Goal: Navigation & Orientation: Locate item on page

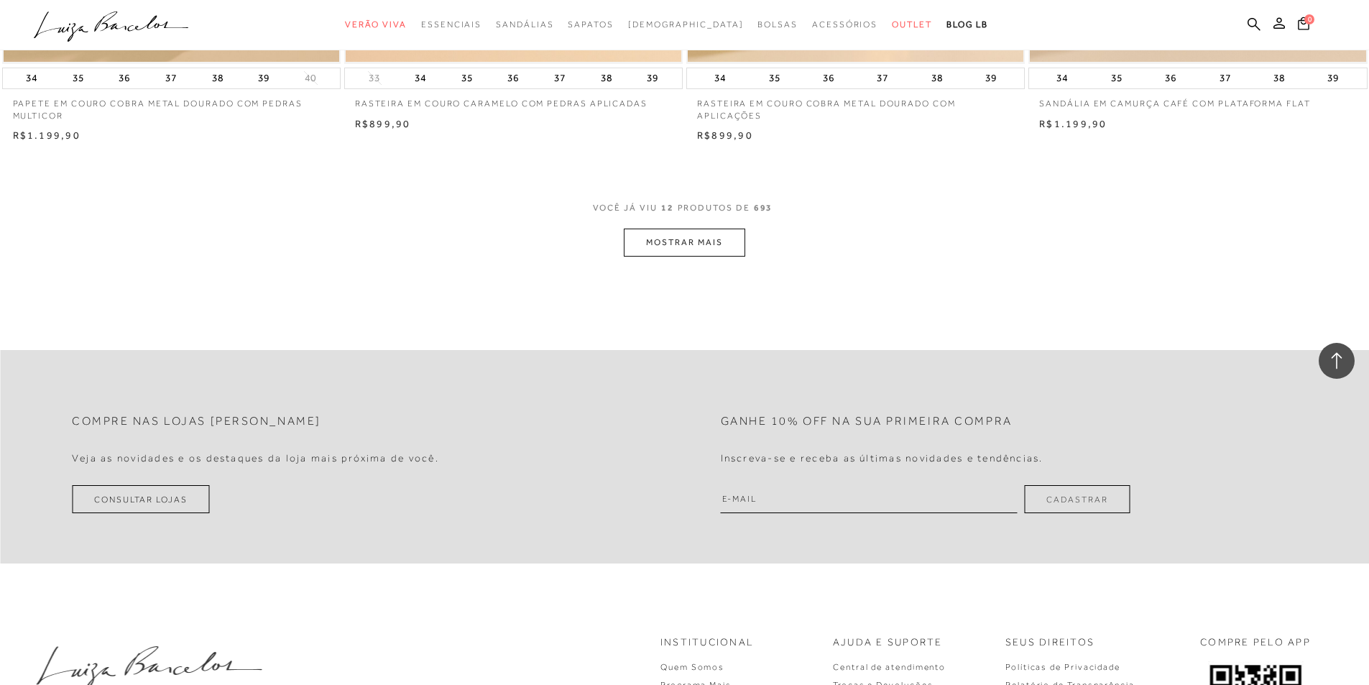
click at [694, 244] on button "MOSTRAR MAIS" at bounding box center [684, 243] width 121 height 28
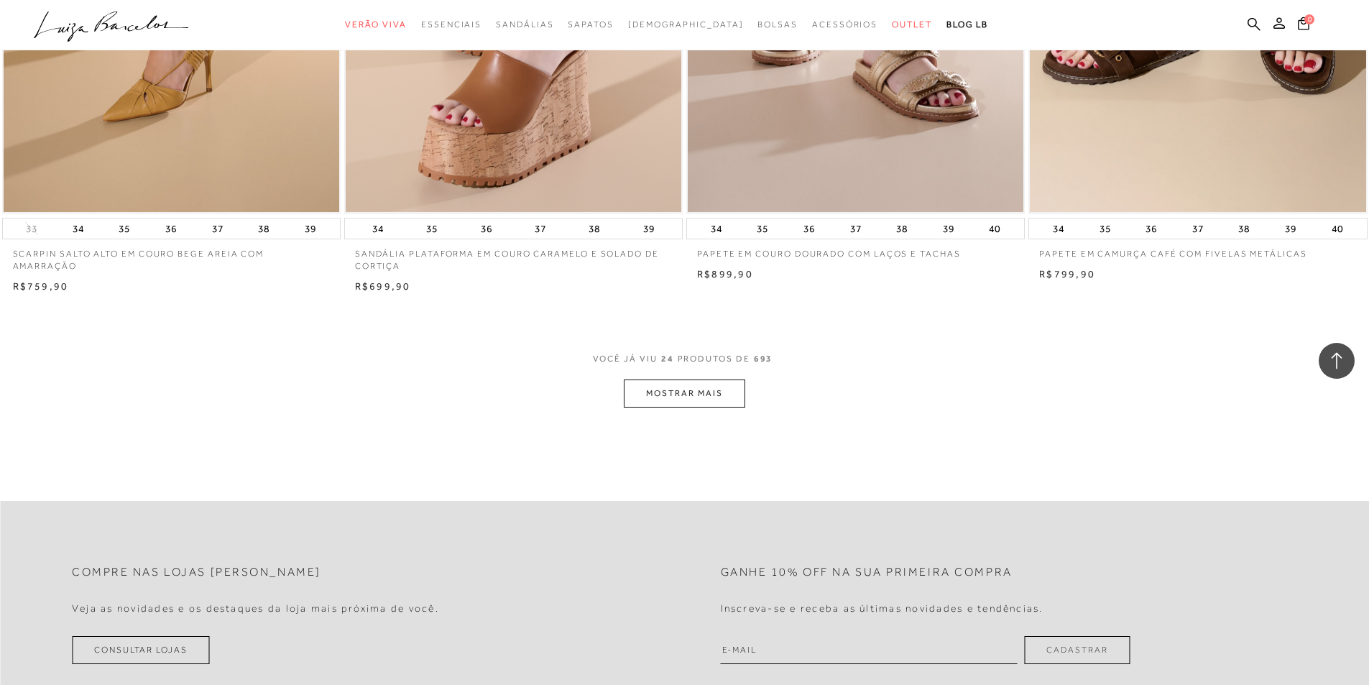
scroll to position [3412, 0]
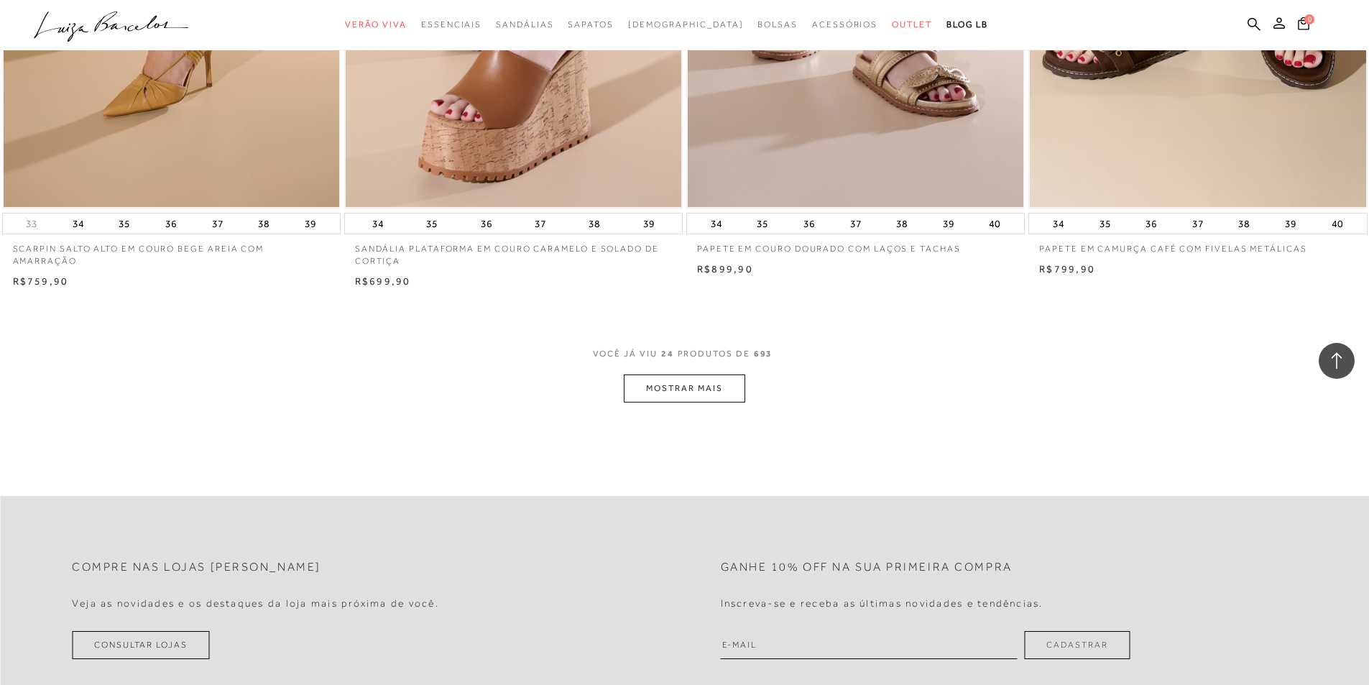
click at [675, 403] on button "MOSTRAR MAIS" at bounding box center [684, 389] width 121 height 28
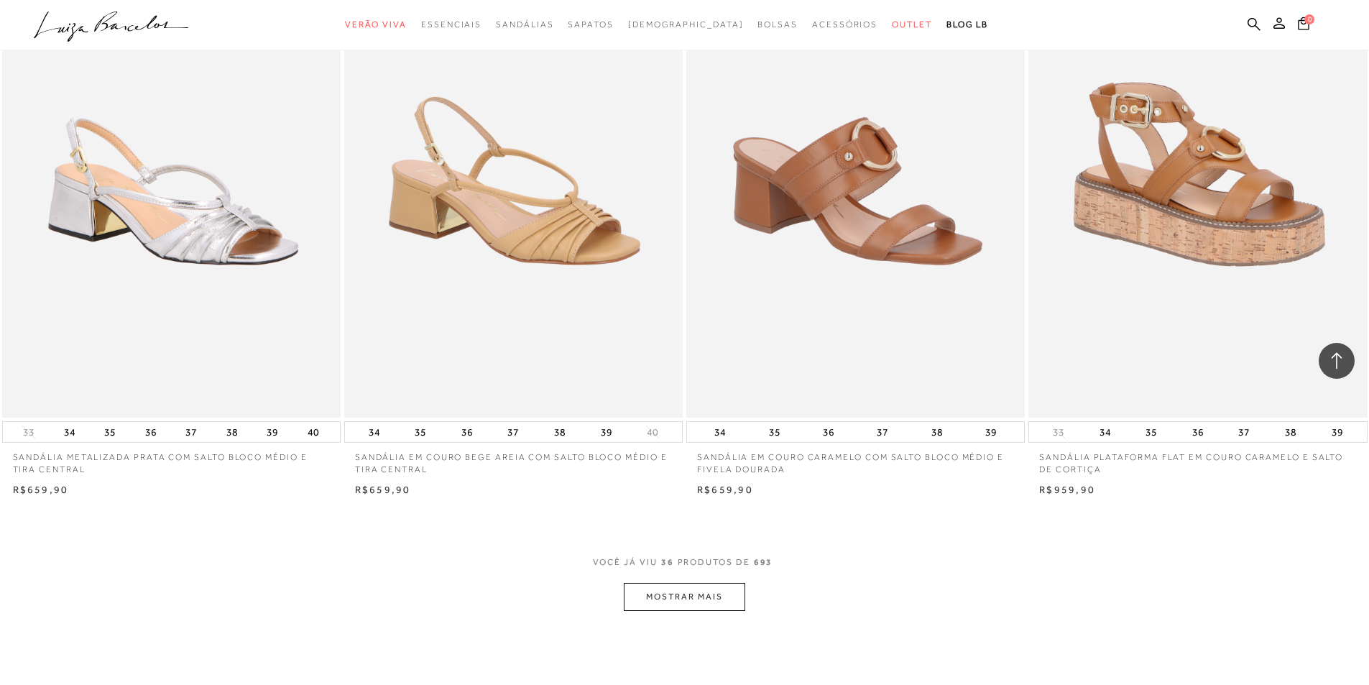
scroll to position [5138, 0]
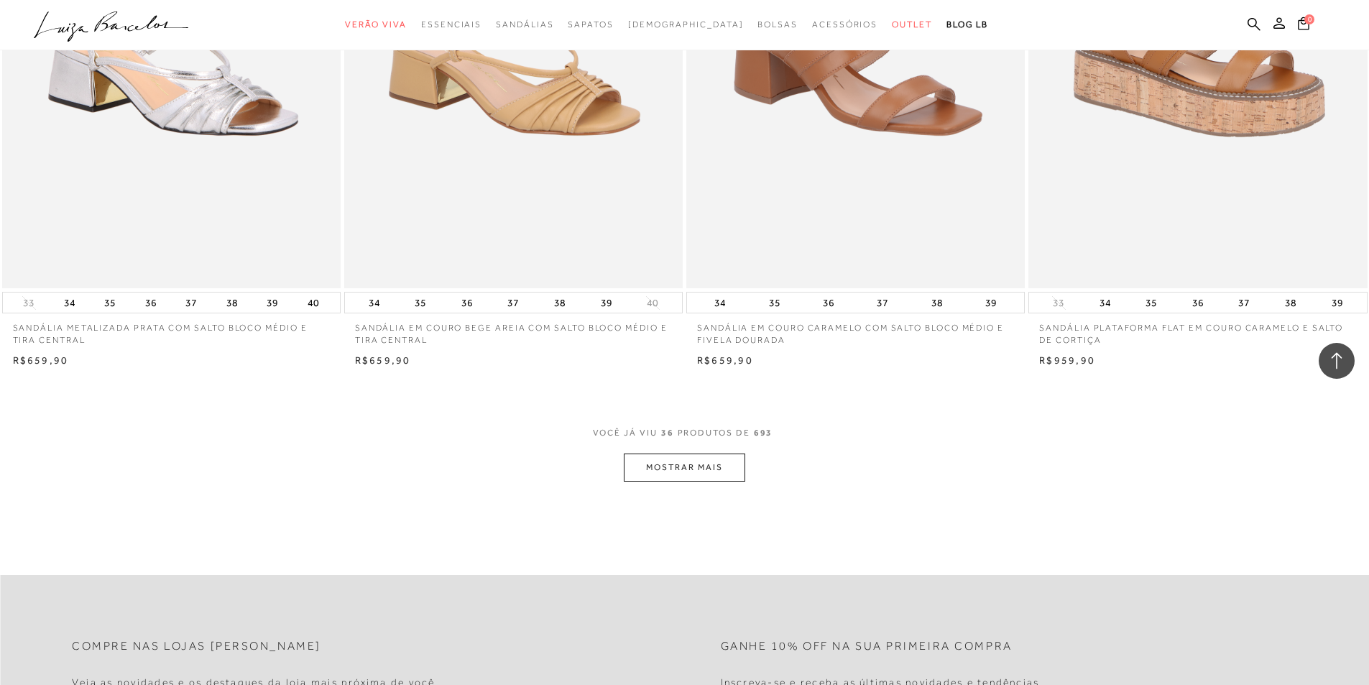
click at [683, 477] on button "MOSTRAR MAIS" at bounding box center [684, 468] width 121 height 28
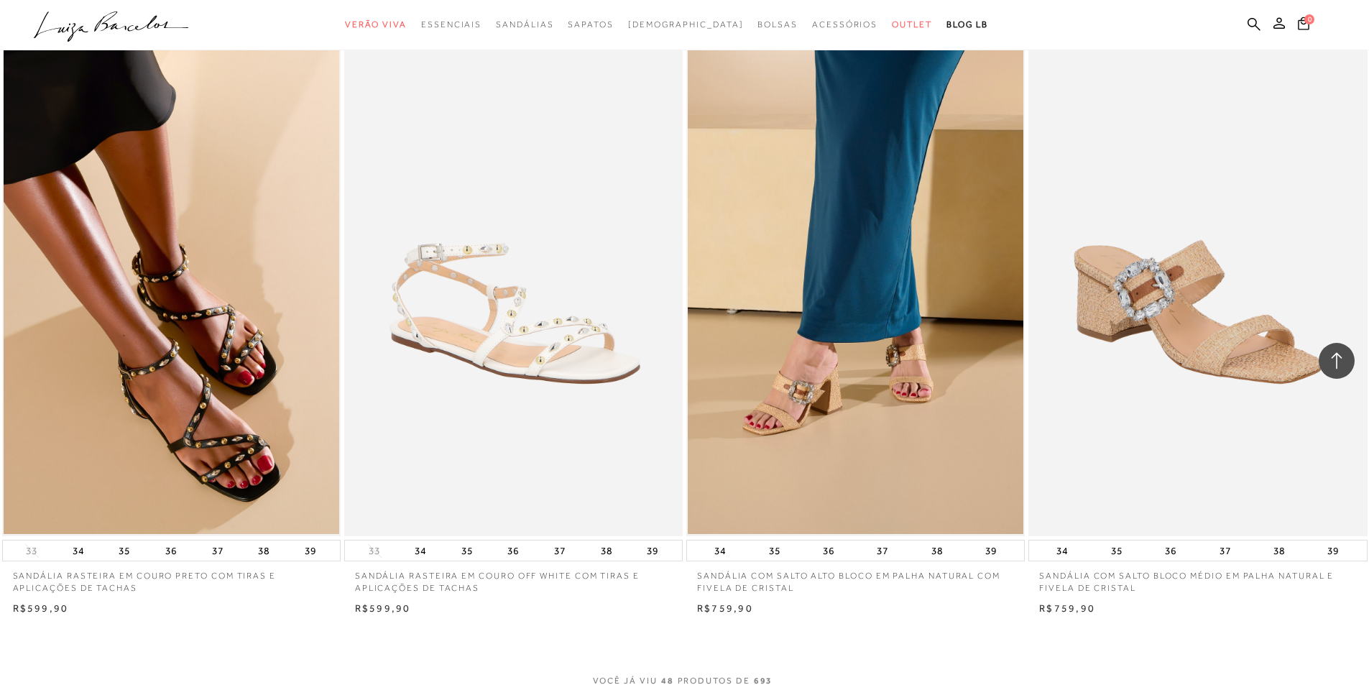
scroll to position [6828, 0]
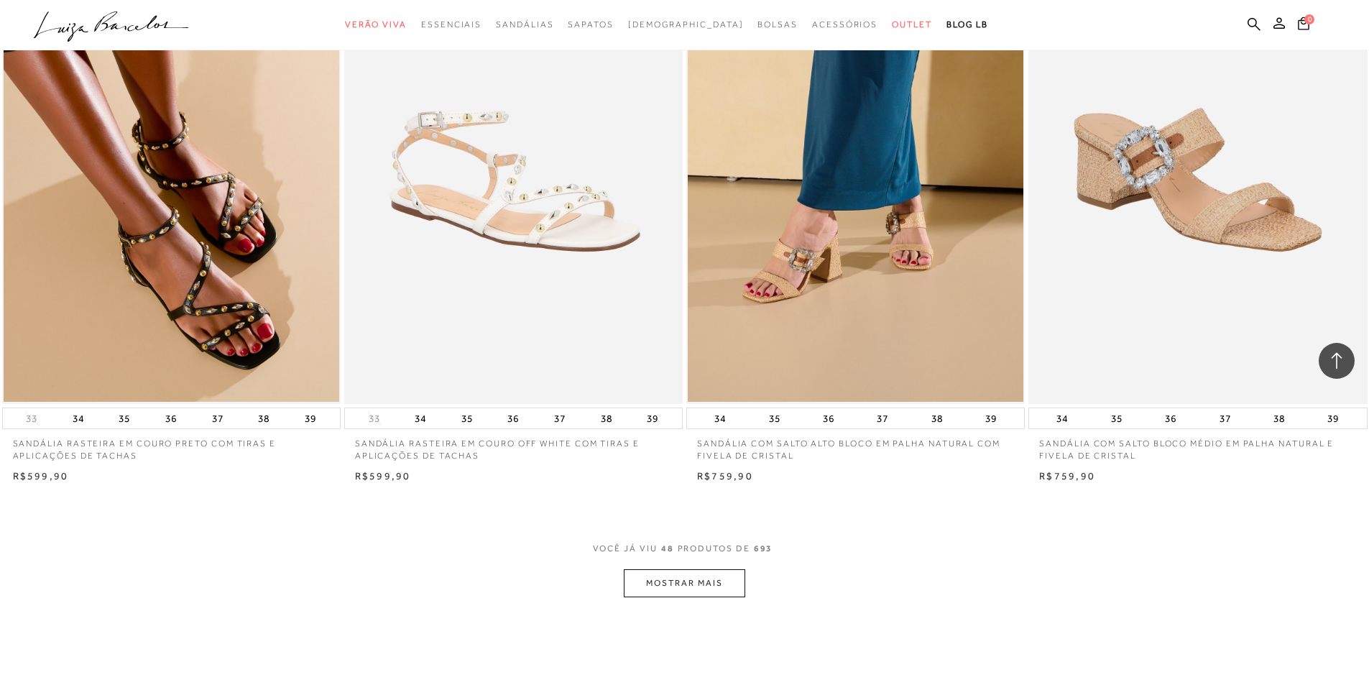
click at [635, 594] on button "MOSTRAR MAIS" at bounding box center [684, 583] width 121 height 28
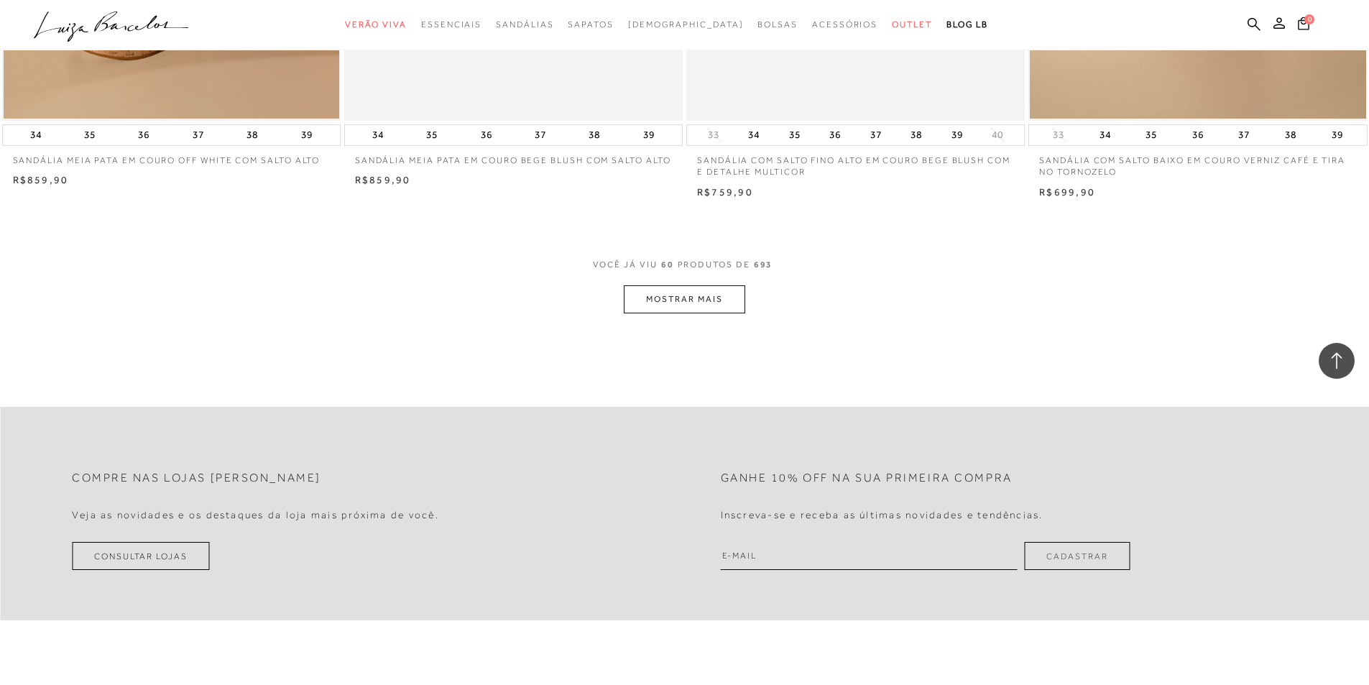
scroll to position [8938, 0]
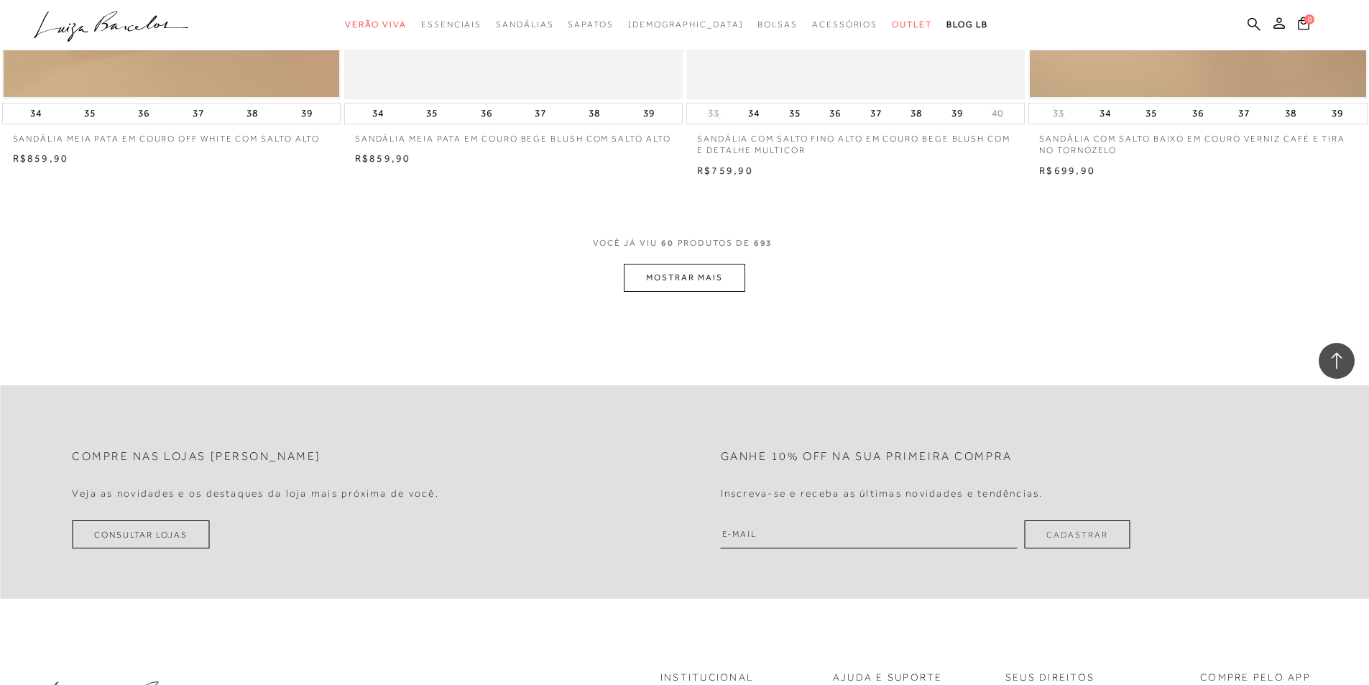
click at [680, 292] on button "MOSTRAR MAIS" at bounding box center [684, 278] width 121 height 28
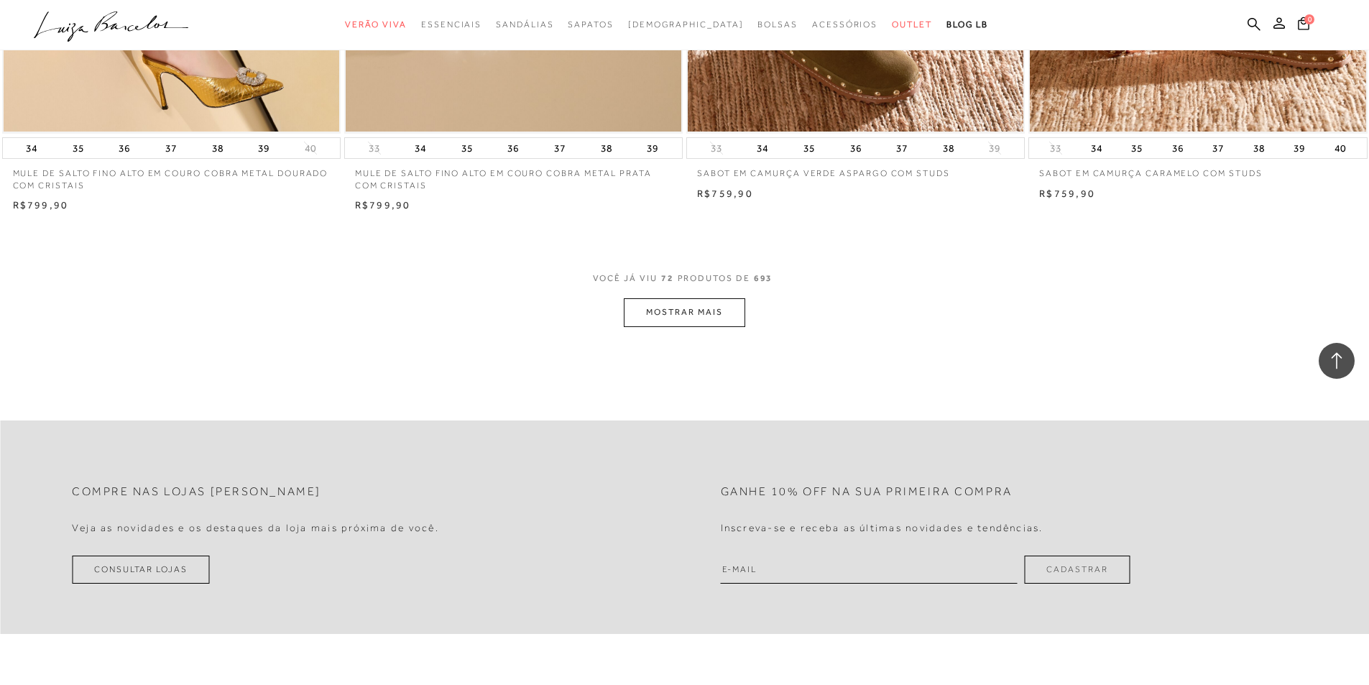
scroll to position [10823, 0]
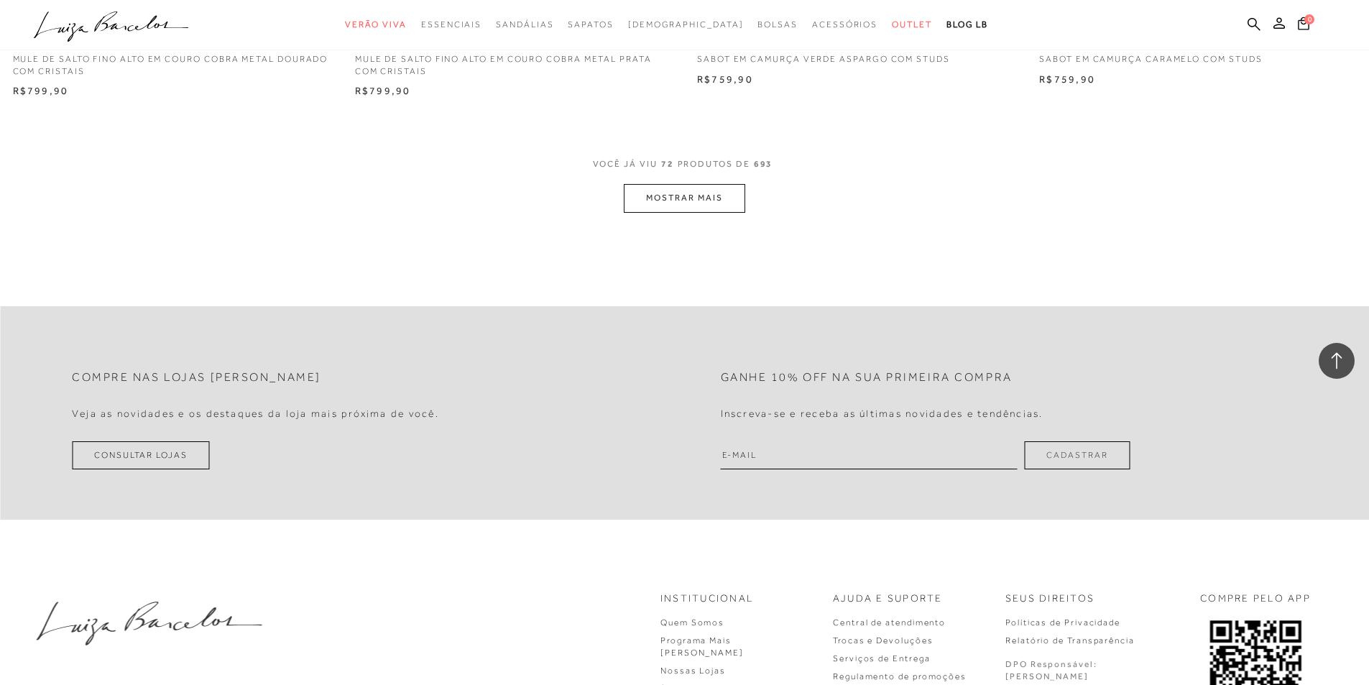
click at [717, 203] on button "MOSTRAR MAIS" at bounding box center [684, 198] width 121 height 28
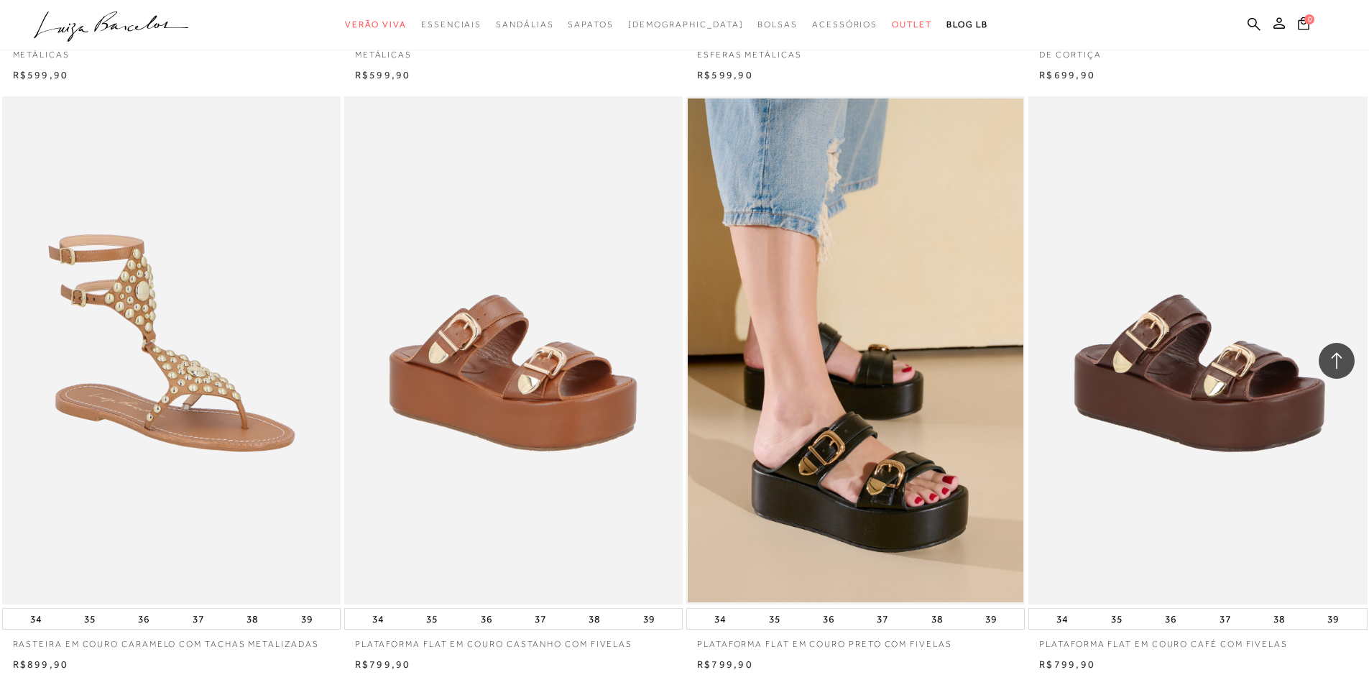
scroll to position [12190, 0]
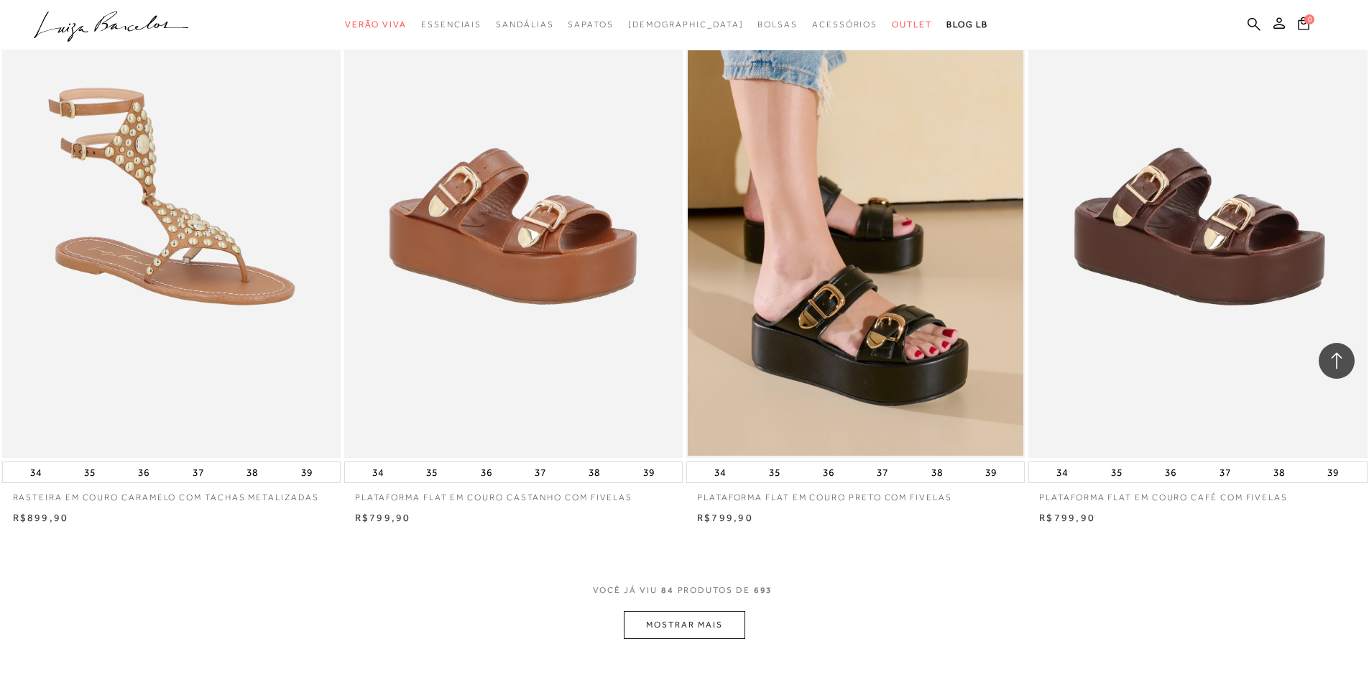
click at [641, 635] on button "MOSTRAR MAIS" at bounding box center [684, 625] width 121 height 28
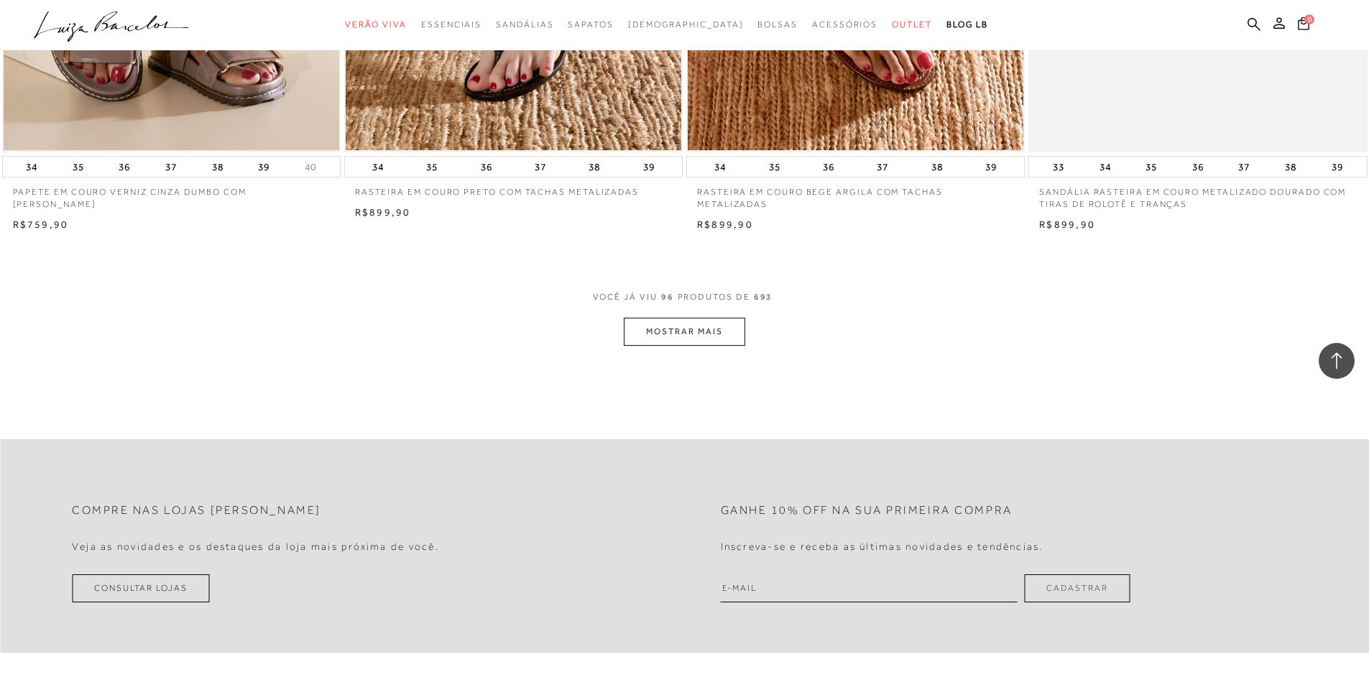
scroll to position [14422, 0]
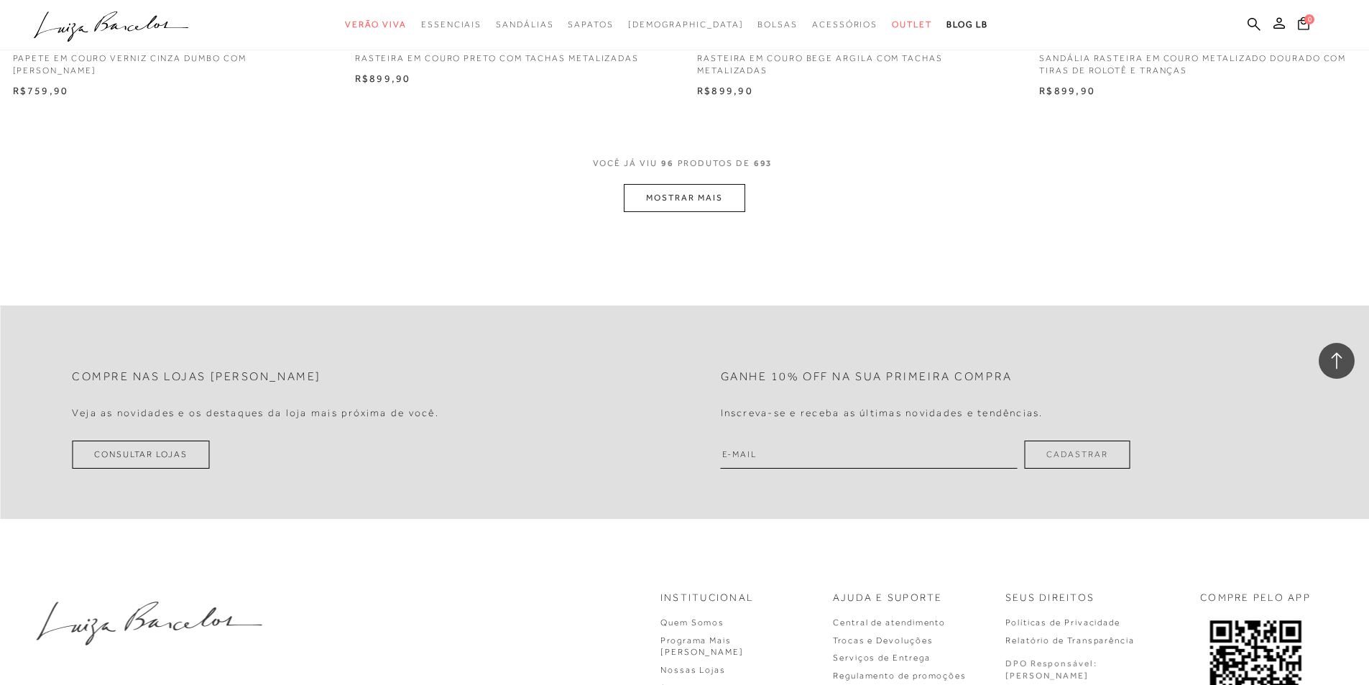
click at [713, 212] on button "MOSTRAR MAIS" at bounding box center [684, 198] width 121 height 28
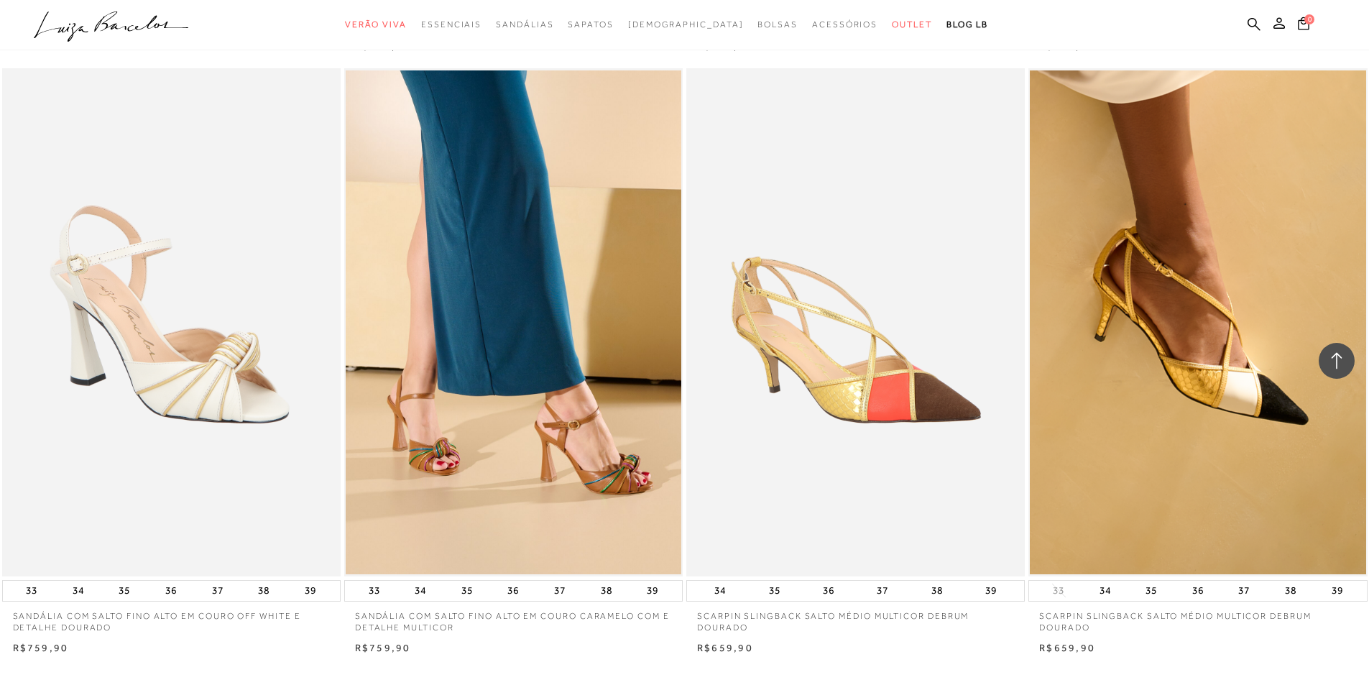
scroll to position [15874, 0]
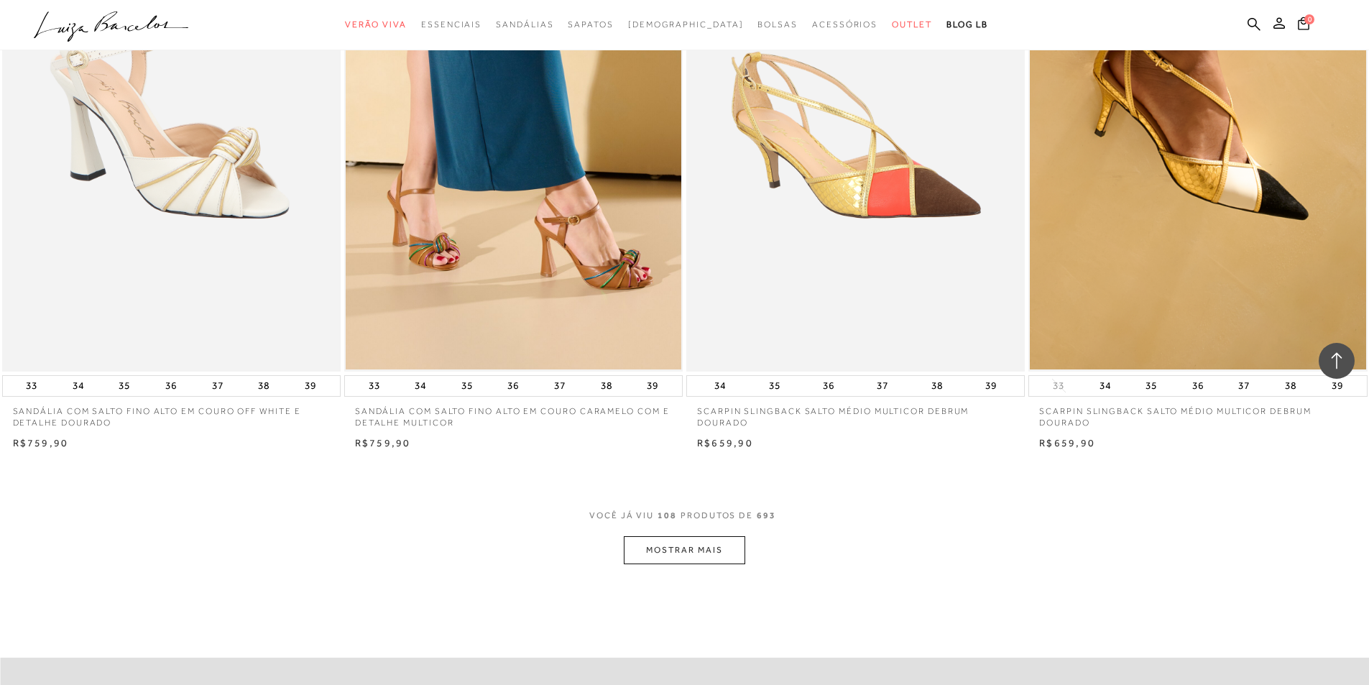
click at [714, 561] on button "MOSTRAR MAIS" at bounding box center [684, 550] width 121 height 28
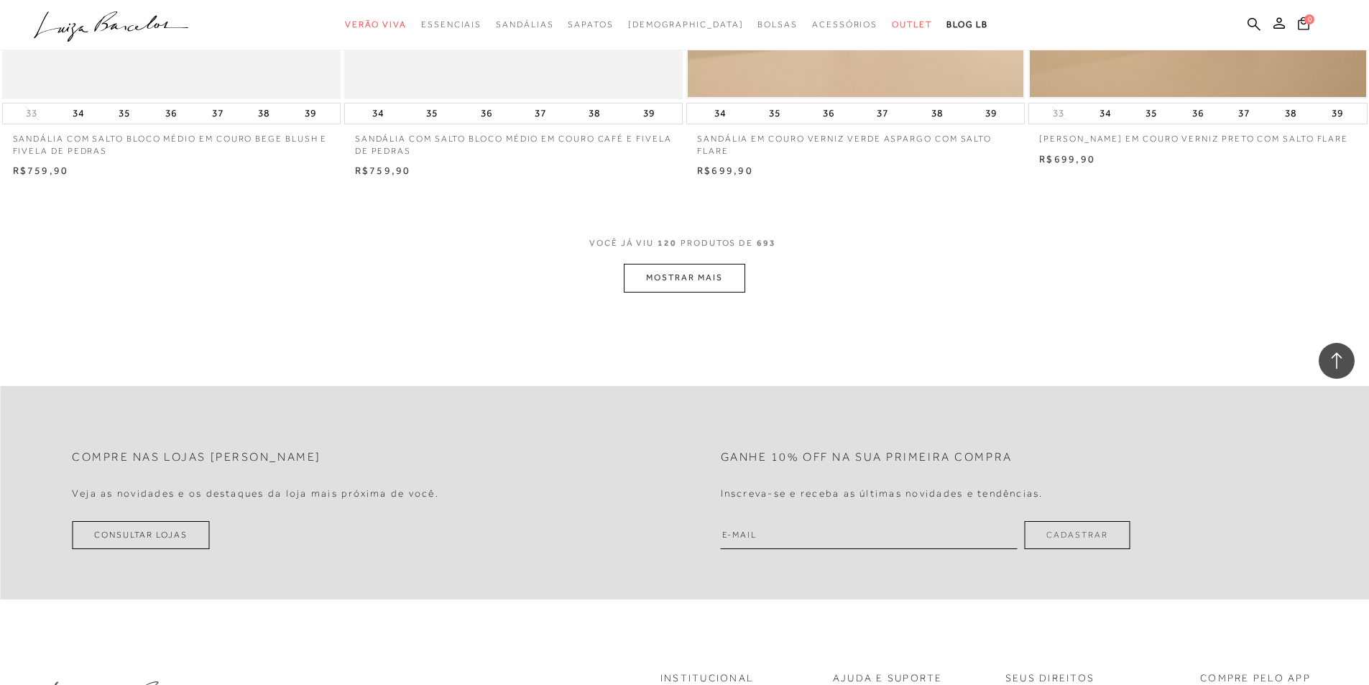
scroll to position [18117, 0]
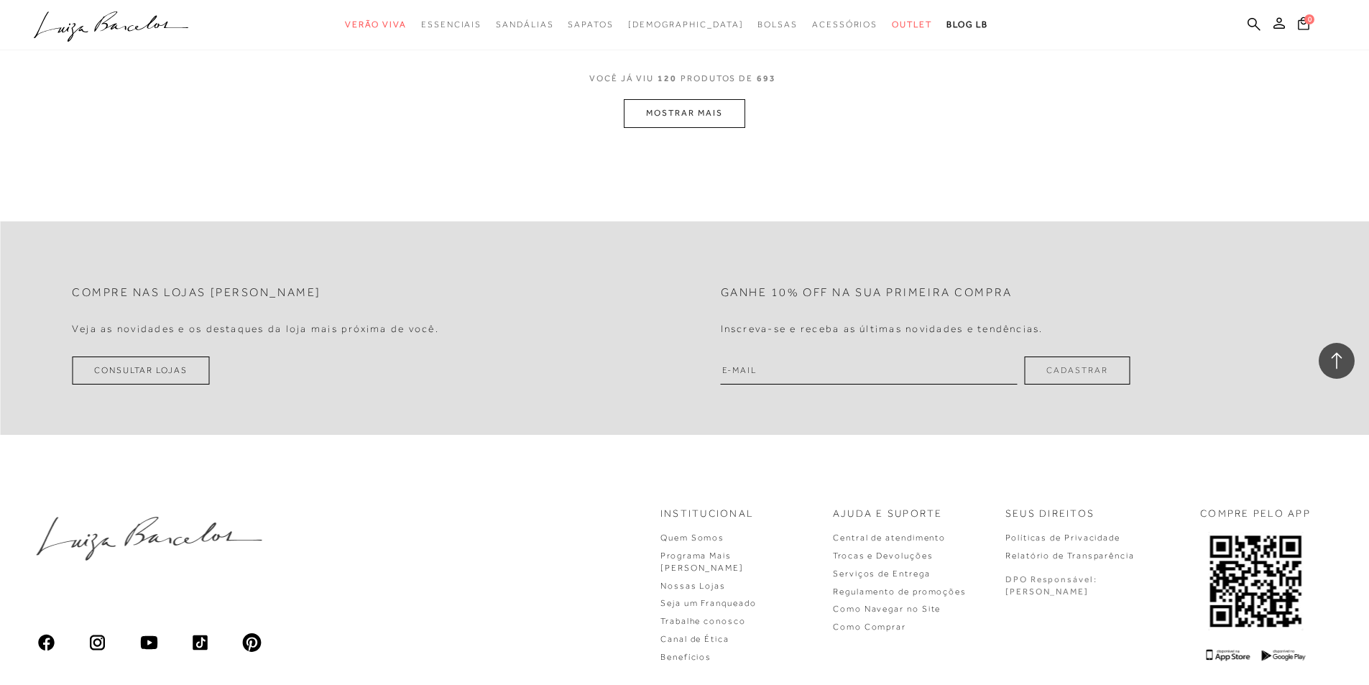
click at [713, 121] on button "MOSTRAR MAIS" at bounding box center [684, 113] width 121 height 28
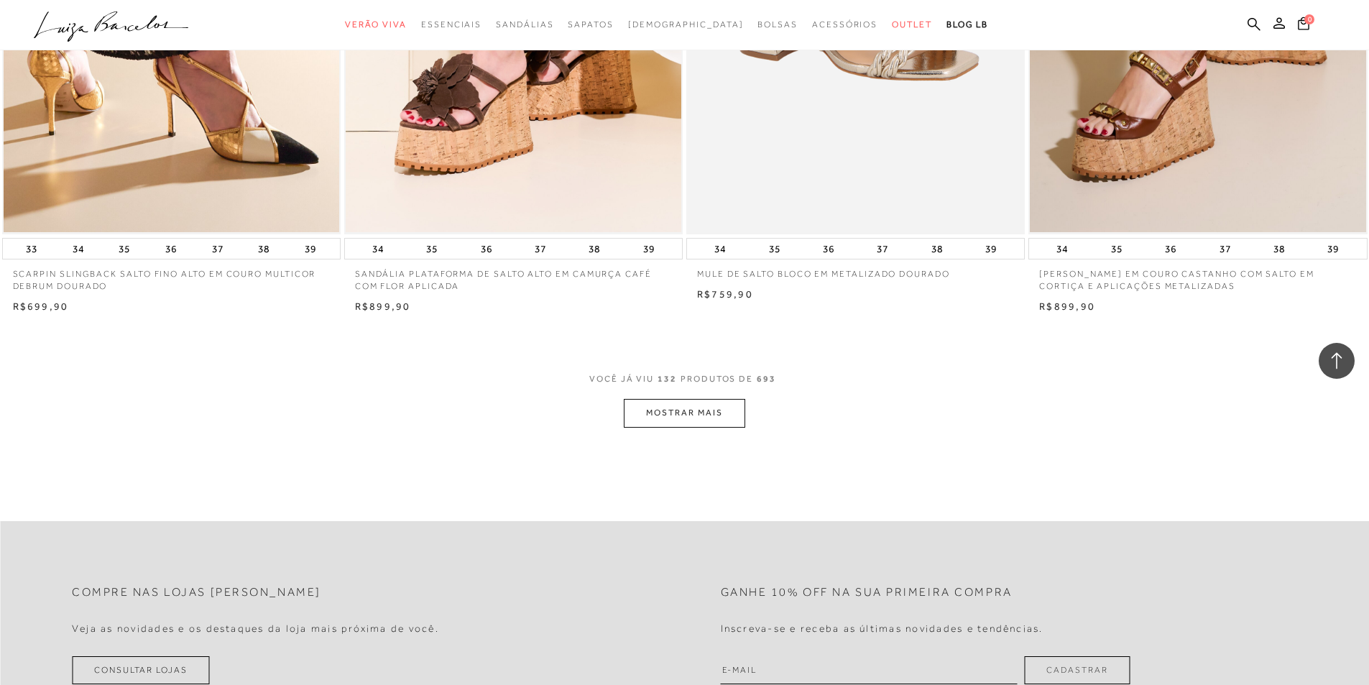
scroll to position [19599, 0]
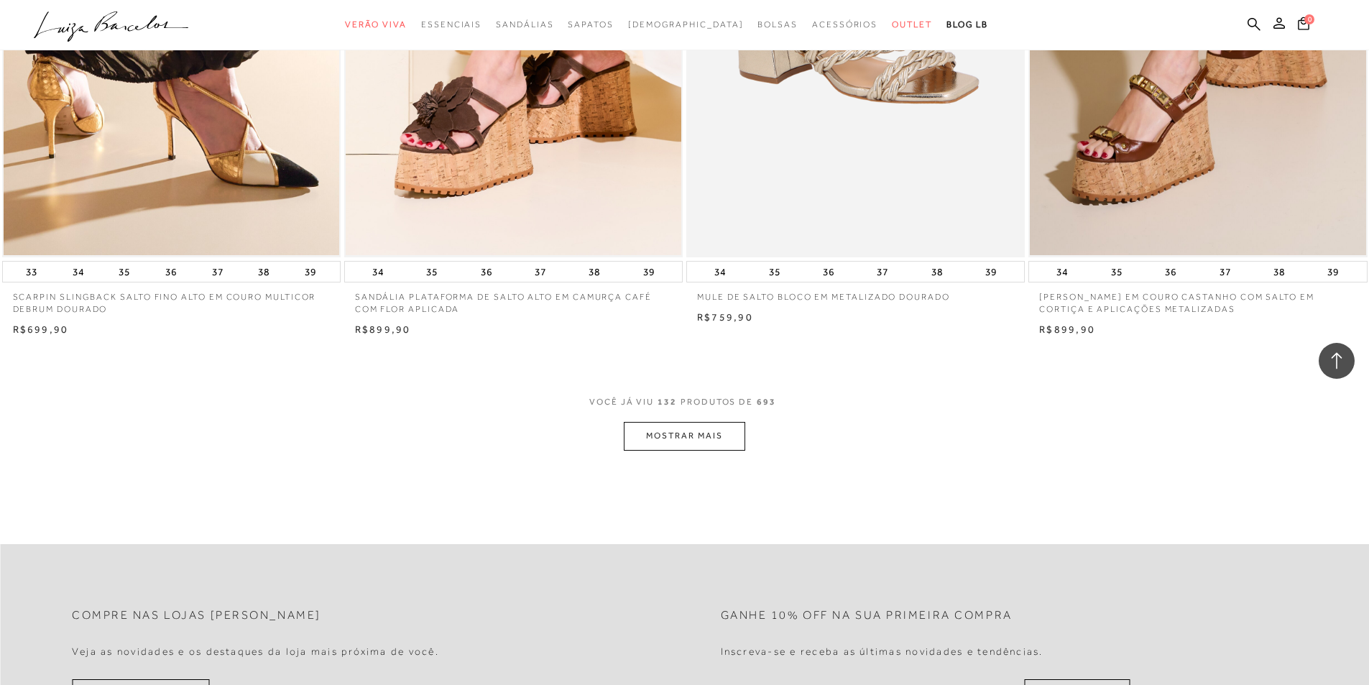
click at [714, 448] on button "MOSTRAR MAIS" at bounding box center [684, 436] width 121 height 28
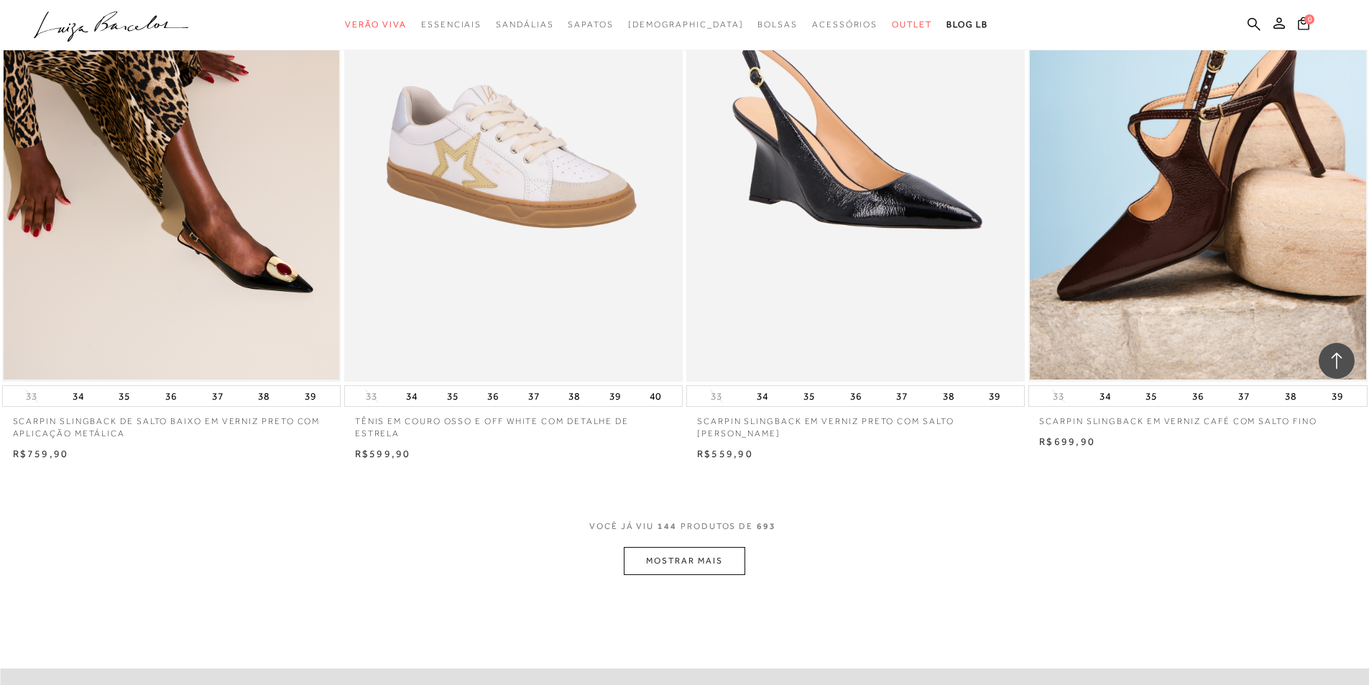
scroll to position [21328, 0]
